Goal: Task Accomplishment & Management: Manage account settings

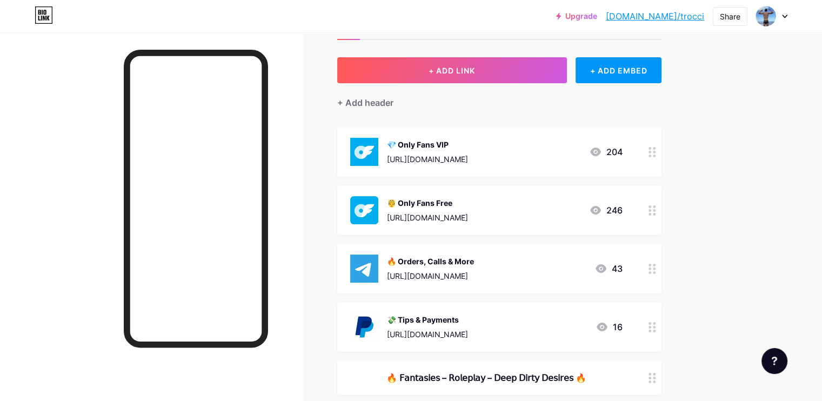
scroll to position [51, 0]
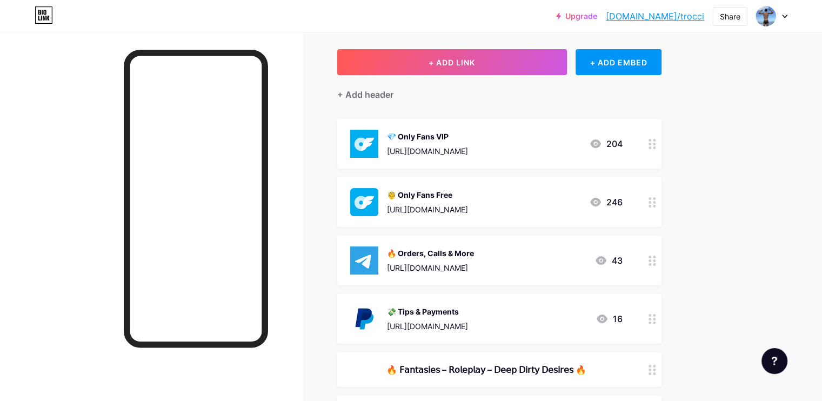
click at [583, 245] on div "🔥 Orders, Calls & More [URL][DOMAIN_NAME] 43" at bounding box center [499, 261] width 324 height 50
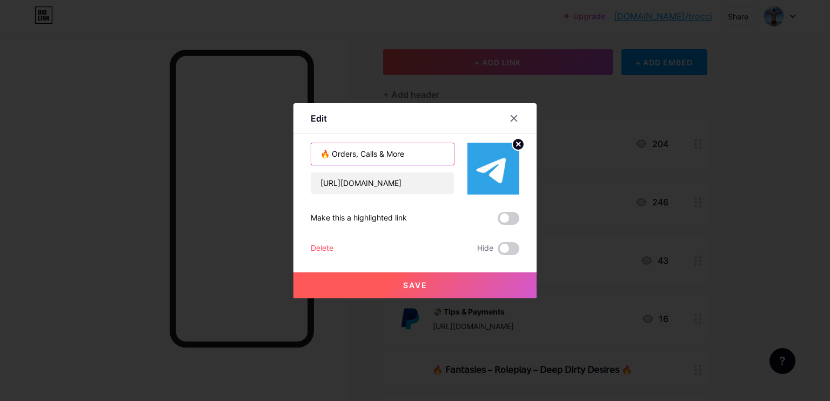
drag, startPoint x: 343, startPoint y: 153, endPoint x: 431, endPoint y: 153, distance: 87.6
click at [431, 153] on input "🔥 Orders, Calls & More" at bounding box center [382, 154] width 143 height 22
paste input "Special Connections"
type input "🔥 Special Connections"
click at [451, 280] on button "Save" at bounding box center [414, 285] width 243 height 26
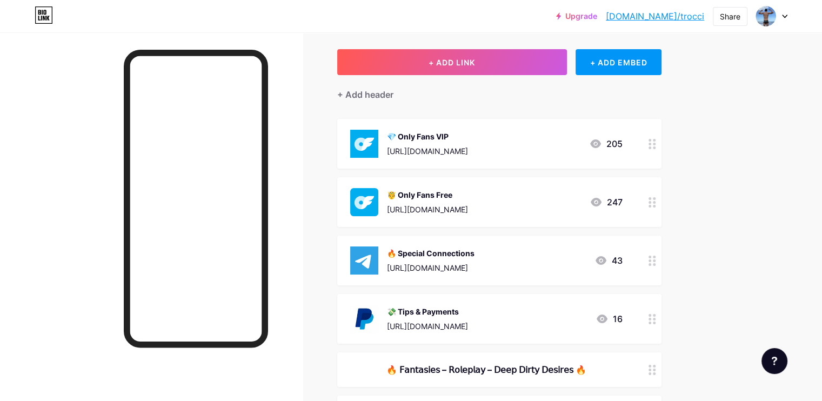
click at [552, 302] on div "💸 Tips & Payments [URL][DOMAIN_NAME] 16" at bounding box center [499, 319] width 324 height 50
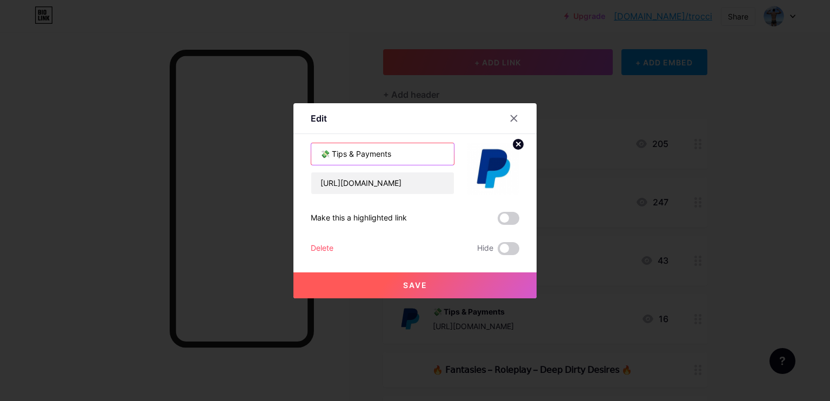
drag, startPoint x: 329, startPoint y: 153, endPoint x: 390, endPoint y: 153, distance: 61.1
click at [390, 153] on input "💸 Tips & Payments" at bounding box center [382, 154] width 143 height 22
paste input "Support & Gif"
type input "💸 Support & Gifts"
click at [417, 280] on span "Save" at bounding box center [415, 284] width 24 height 9
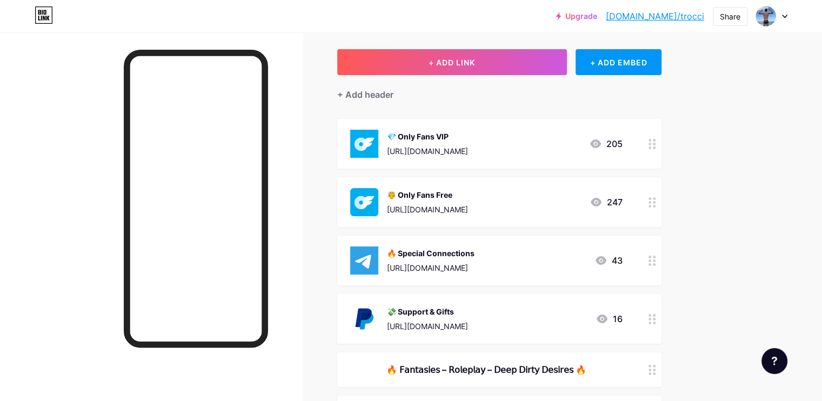
click at [663, 15] on link "[DOMAIN_NAME]/trocci" at bounding box center [655, 16] width 98 height 13
click at [468, 308] on div "💸 Support & Gifts" at bounding box center [427, 311] width 81 height 11
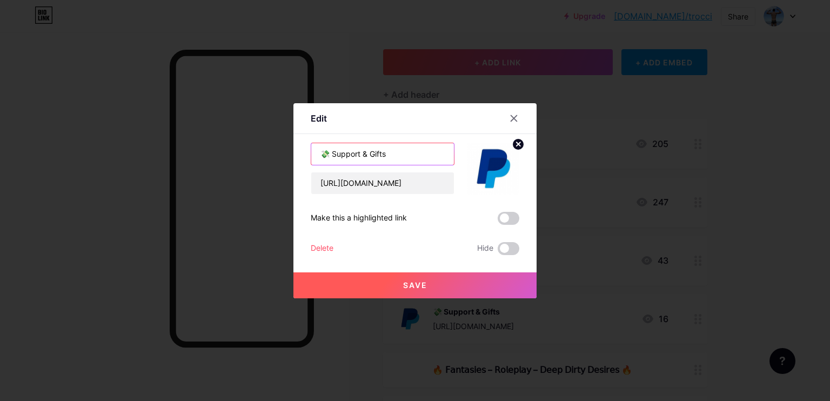
drag, startPoint x: 323, startPoint y: 153, endPoint x: 312, endPoint y: 152, distance: 11.4
click at [312, 152] on input "💸 Support & Gifts" at bounding box center [382, 154] width 143 height 22
paste input "text"
type input "🎁 Support & Gifts"
click at [419, 284] on span "Save" at bounding box center [415, 284] width 24 height 9
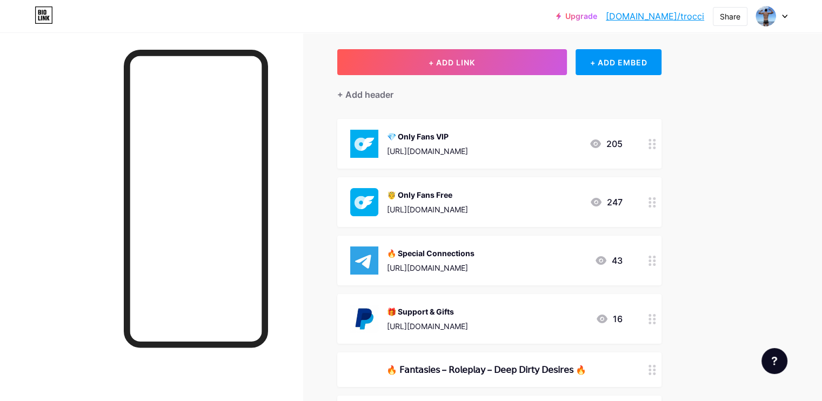
click at [554, 254] on div "🔥 Special Connections [URL][DOMAIN_NAME] 43" at bounding box center [486, 260] width 272 height 28
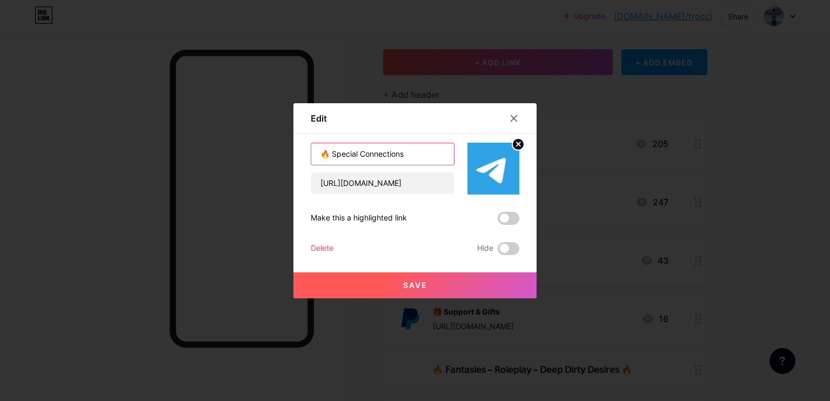
drag, startPoint x: 322, startPoint y: 155, endPoint x: 313, endPoint y: 152, distance: 9.2
click at [313, 152] on input "🔥 Special Connections" at bounding box center [382, 154] width 143 height 22
paste input "text"
type input "😈 Special Connections"
click at [433, 286] on button "Save" at bounding box center [414, 285] width 243 height 26
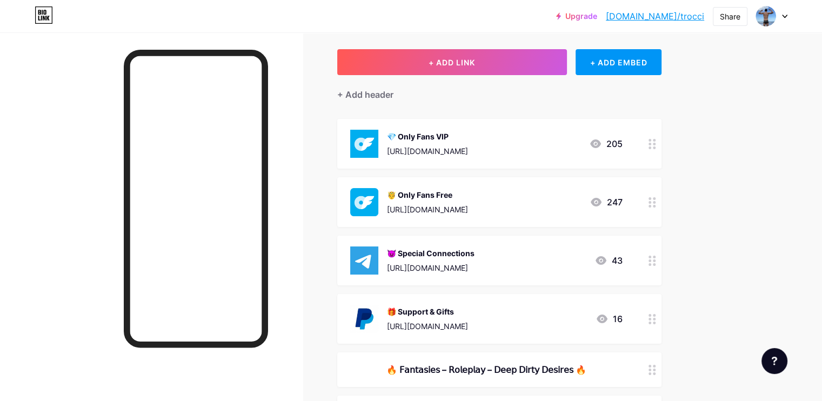
click at [468, 305] on div "🎁 Support & Gifts [URL][DOMAIN_NAME]" at bounding box center [427, 319] width 81 height 28
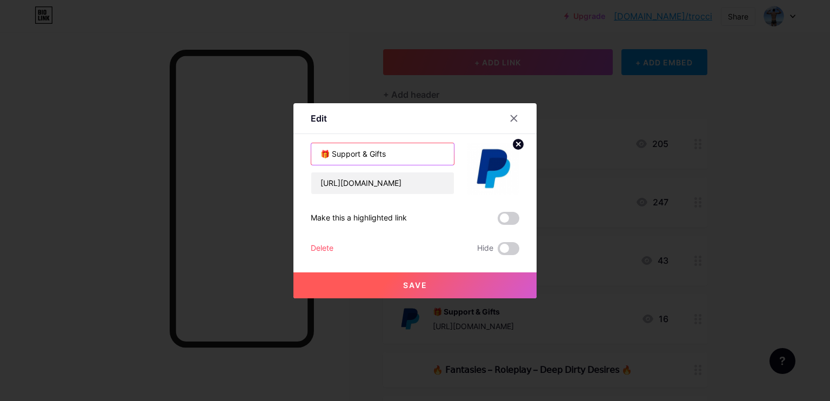
drag, startPoint x: 318, startPoint y: 153, endPoint x: 303, endPoint y: 152, distance: 15.2
click at [303, 152] on div "Edit Content YouTube Play YouTube video without leaving your page. ADD Vimeo Pl…" at bounding box center [414, 200] width 243 height 195
paste input "text"
type input "💋 Support & Gifts"
click at [458, 284] on button "Save" at bounding box center [414, 285] width 243 height 26
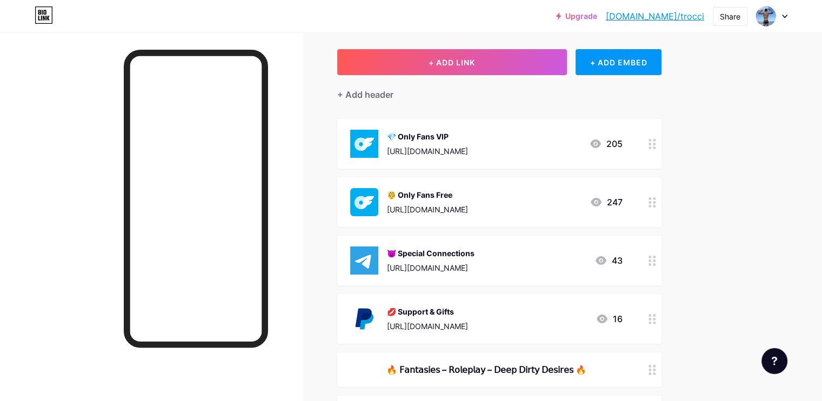
click at [475, 263] on div "[URL][DOMAIN_NAME]" at bounding box center [431, 267] width 88 height 11
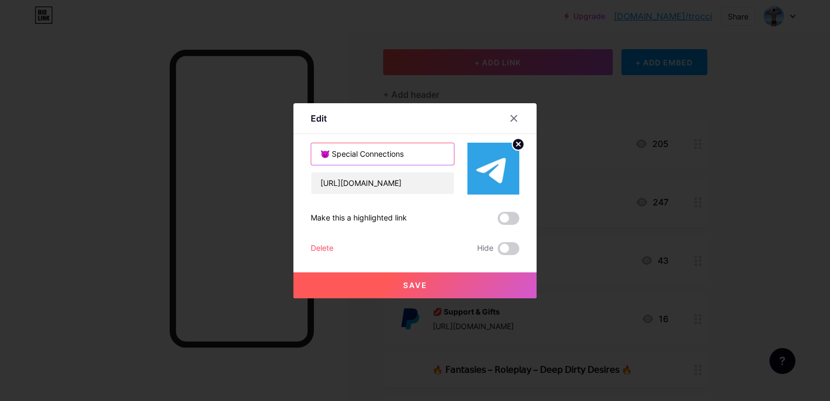
drag, startPoint x: 324, startPoint y: 156, endPoint x: 307, endPoint y: 154, distance: 17.4
click at [311, 154] on input "😈 Special Connections" at bounding box center [382, 154] width 143 height 22
paste input "text"
type input "😏 Special Connections"
click at [406, 286] on span "Save" at bounding box center [415, 284] width 24 height 9
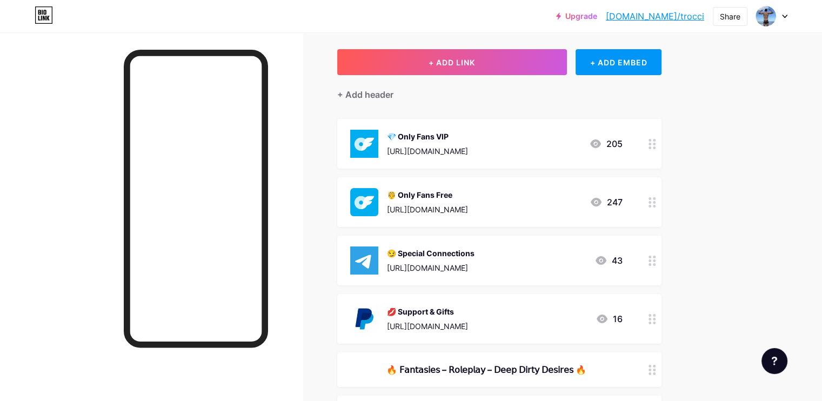
click at [468, 309] on div "💋 Support & Gifts" at bounding box center [427, 311] width 81 height 11
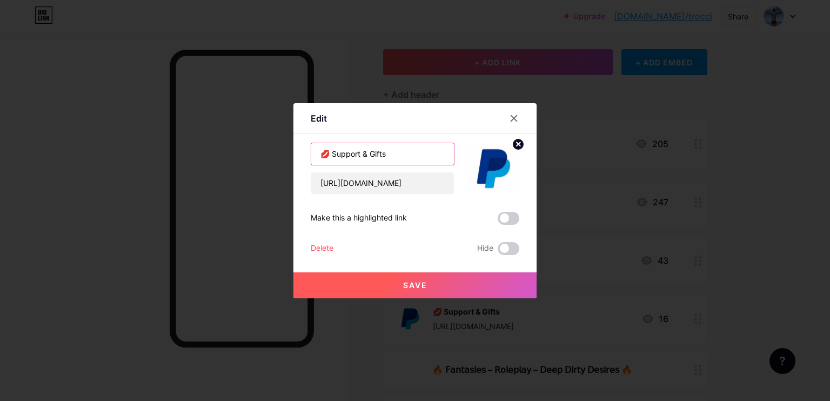
drag, startPoint x: 359, startPoint y: 154, endPoint x: 413, endPoint y: 155, distance: 54.0
click at [413, 155] on input "💋 Support & Gifts" at bounding box center [382, 154] width 143 height 22
type input "💋 Support"
click at [450, 284] on button "Save" at bounding box center [414, 285] width 243 height 26
